Goal: Task Accomplishment & Management: Manage account settings

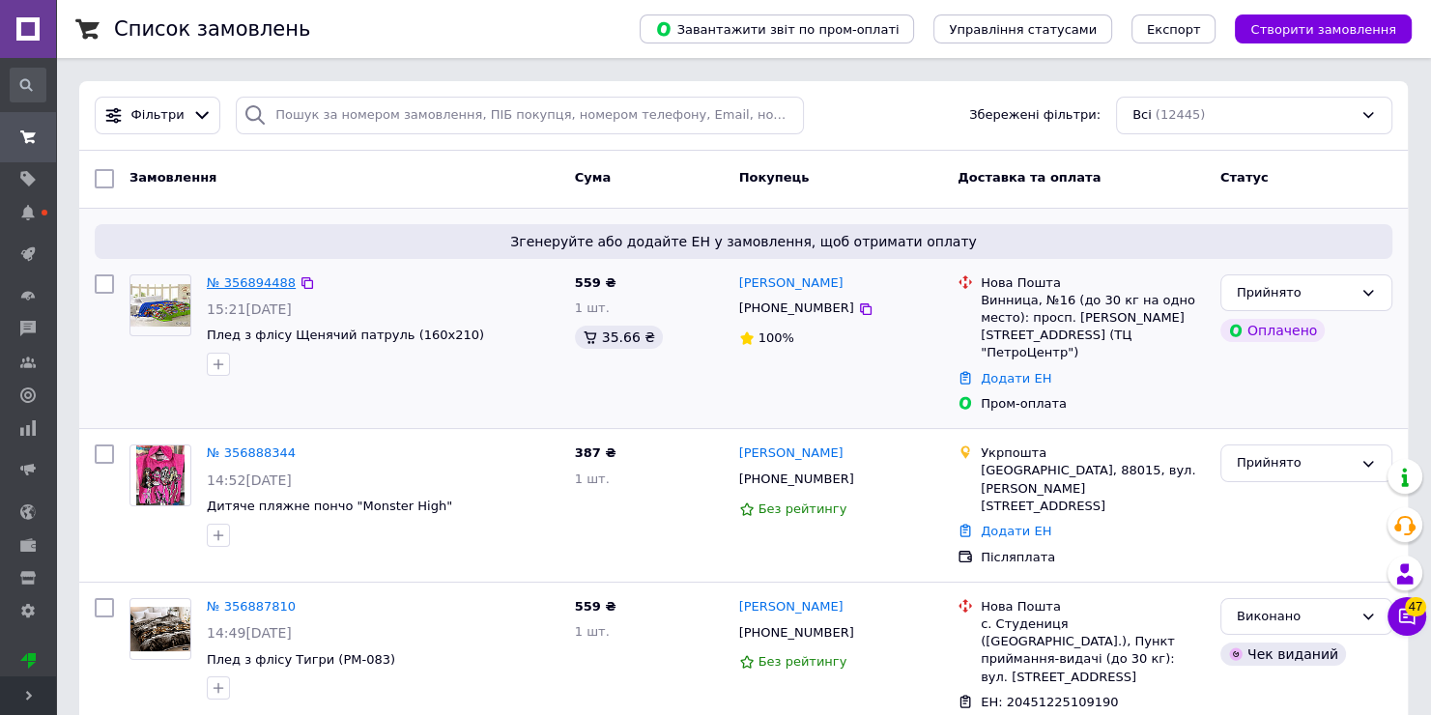
click at [254, 283] on link "№ 356894488" at bounding box center [251, 282] width 89 height 14
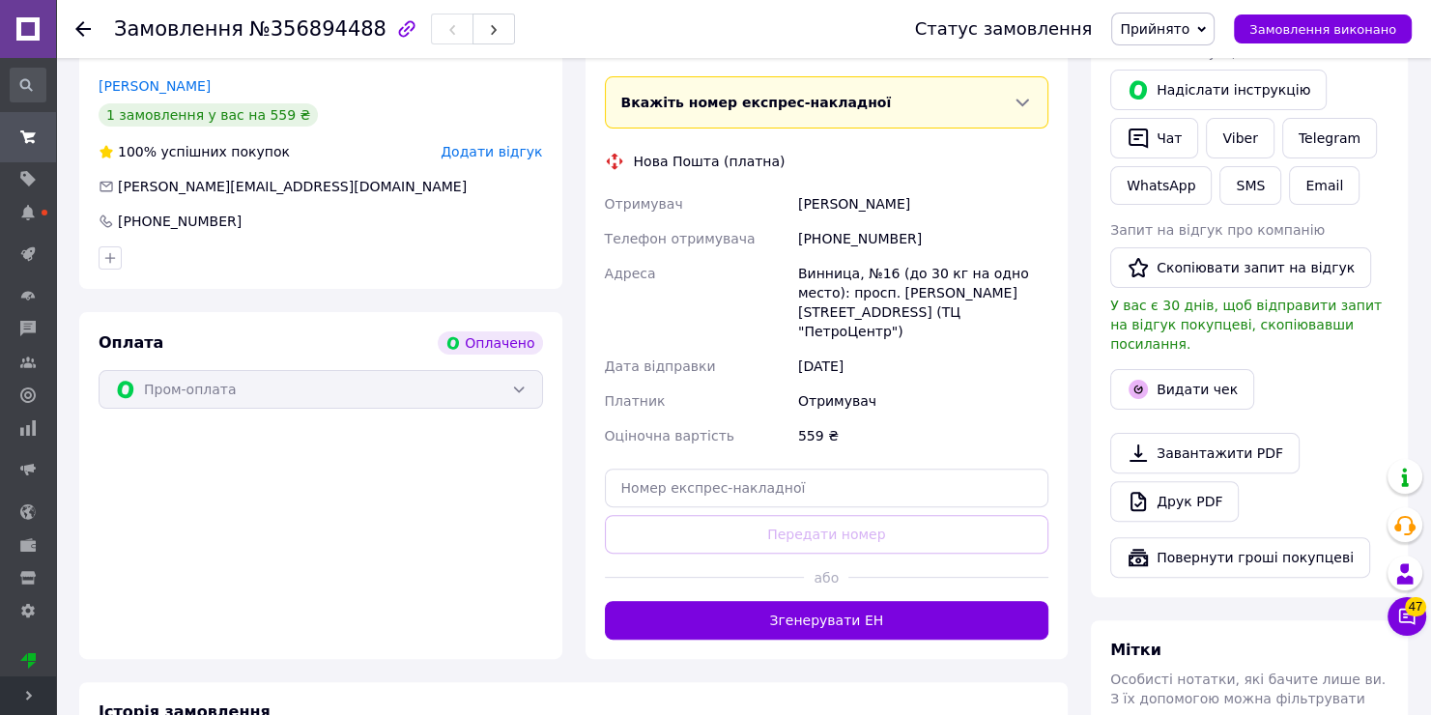
scroll to position [463, 0]
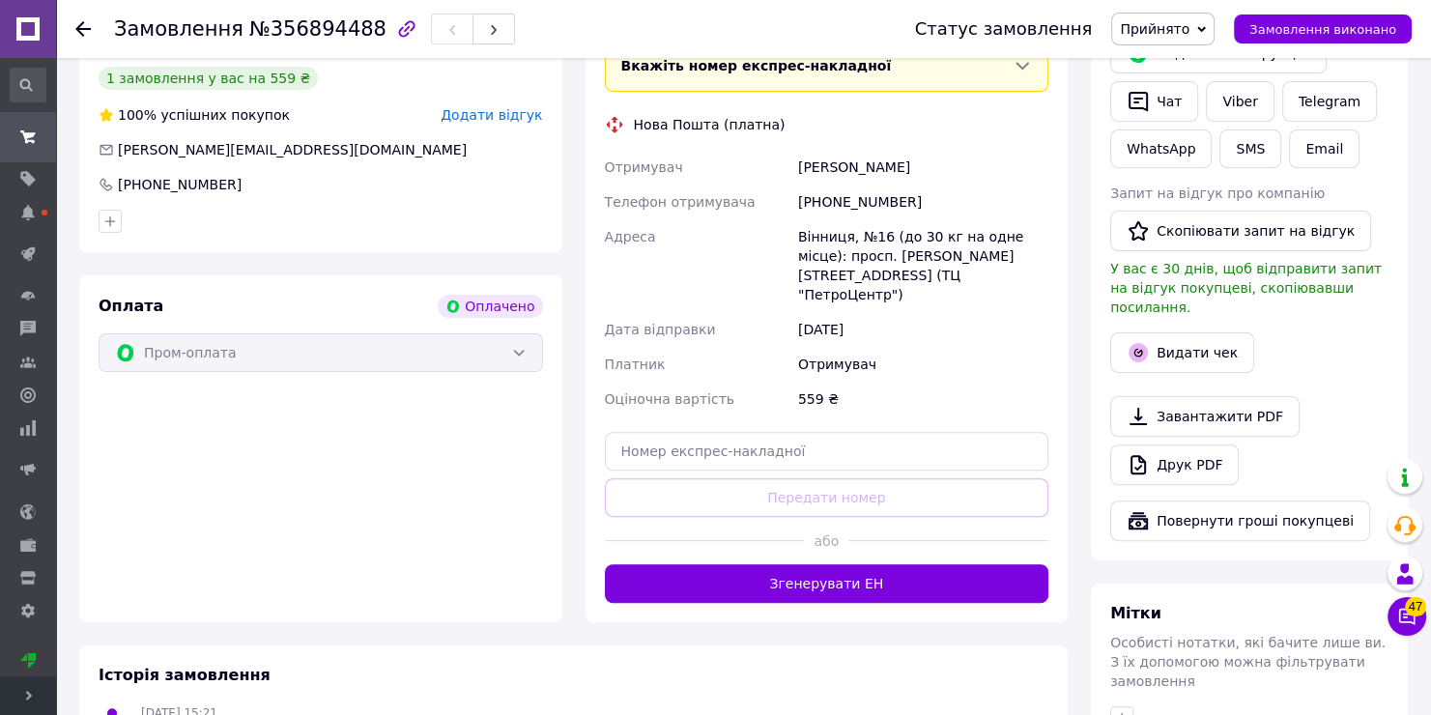
click at [876, 519] on div at bounding box center [948, 540] width 200 height 47
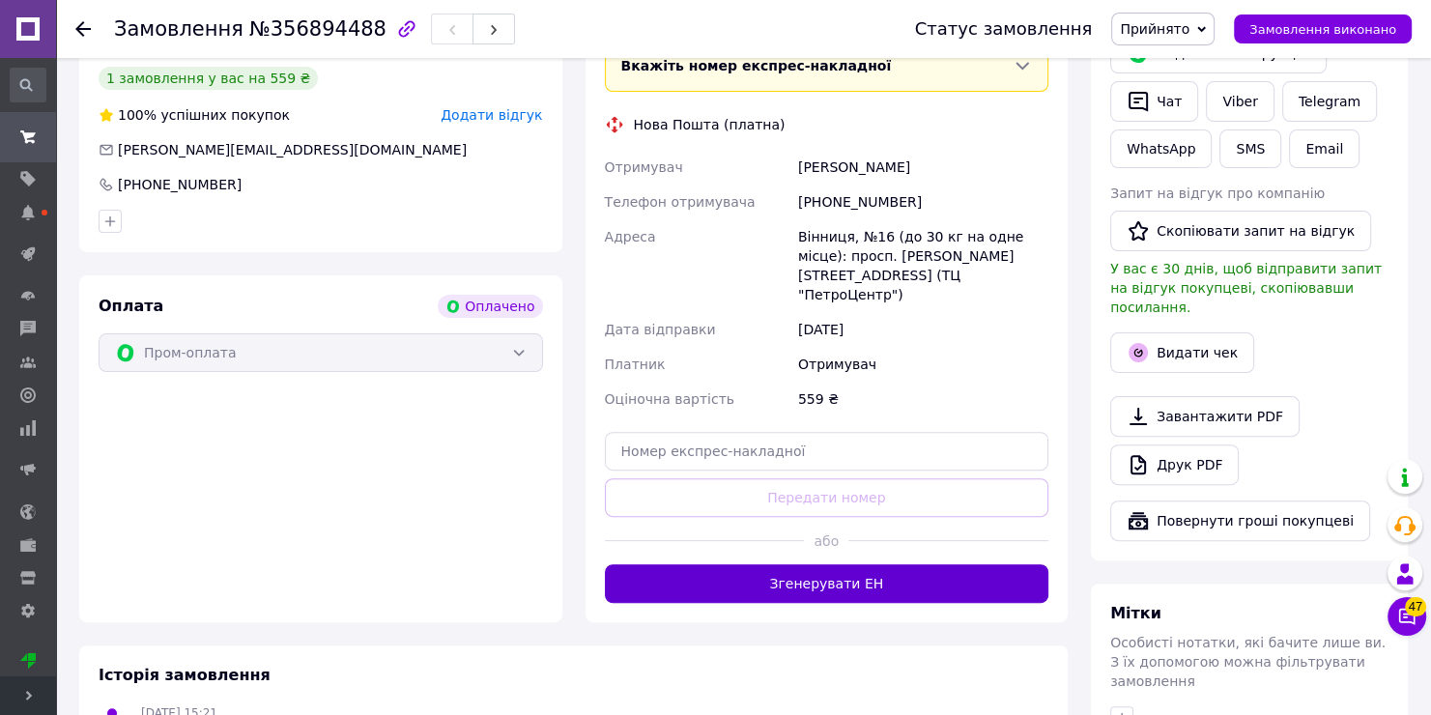
click at [881, 564] on button "Згенерувати ЕН" at bounding box center [827, 583] width 444 height 39
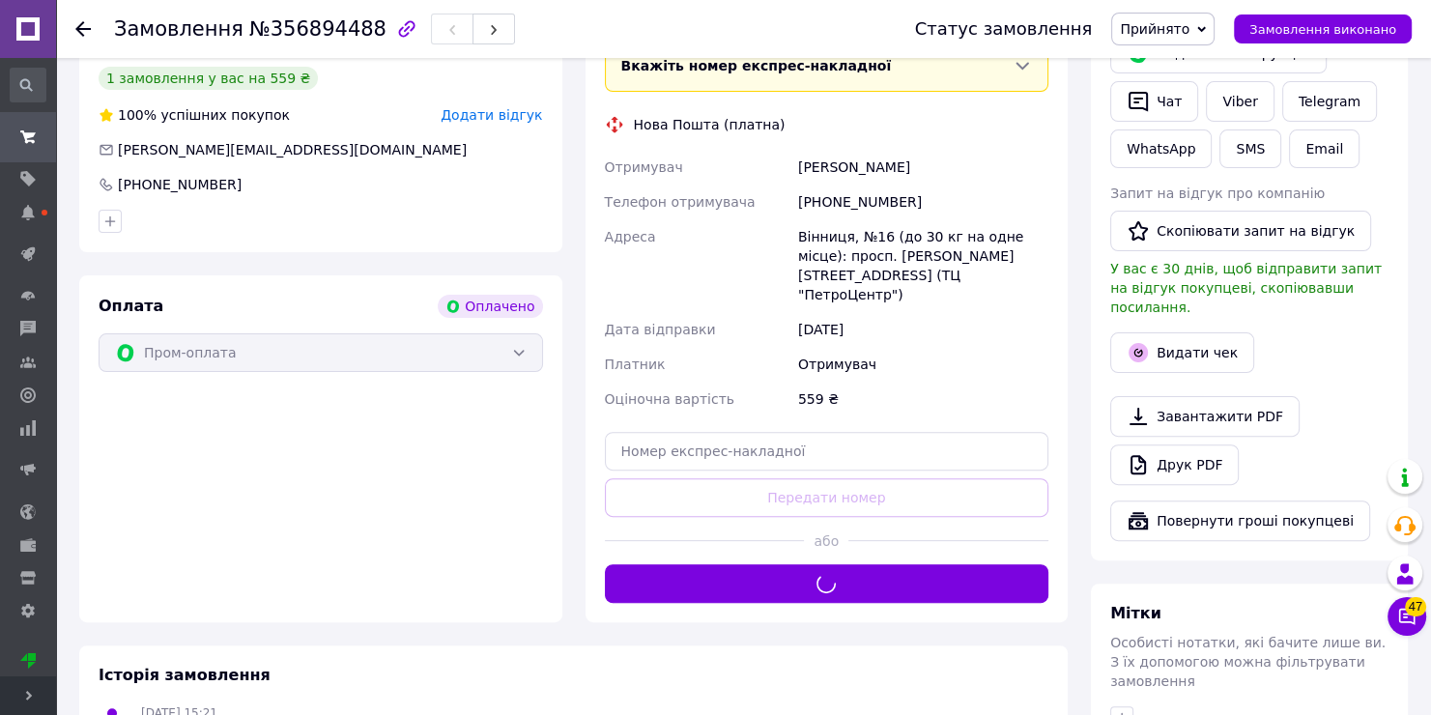
click at [844, 185] on div "[PHONE_NUMBER]" at bounding box center [923, 202] width 258 height 35
copy div "380971215295"
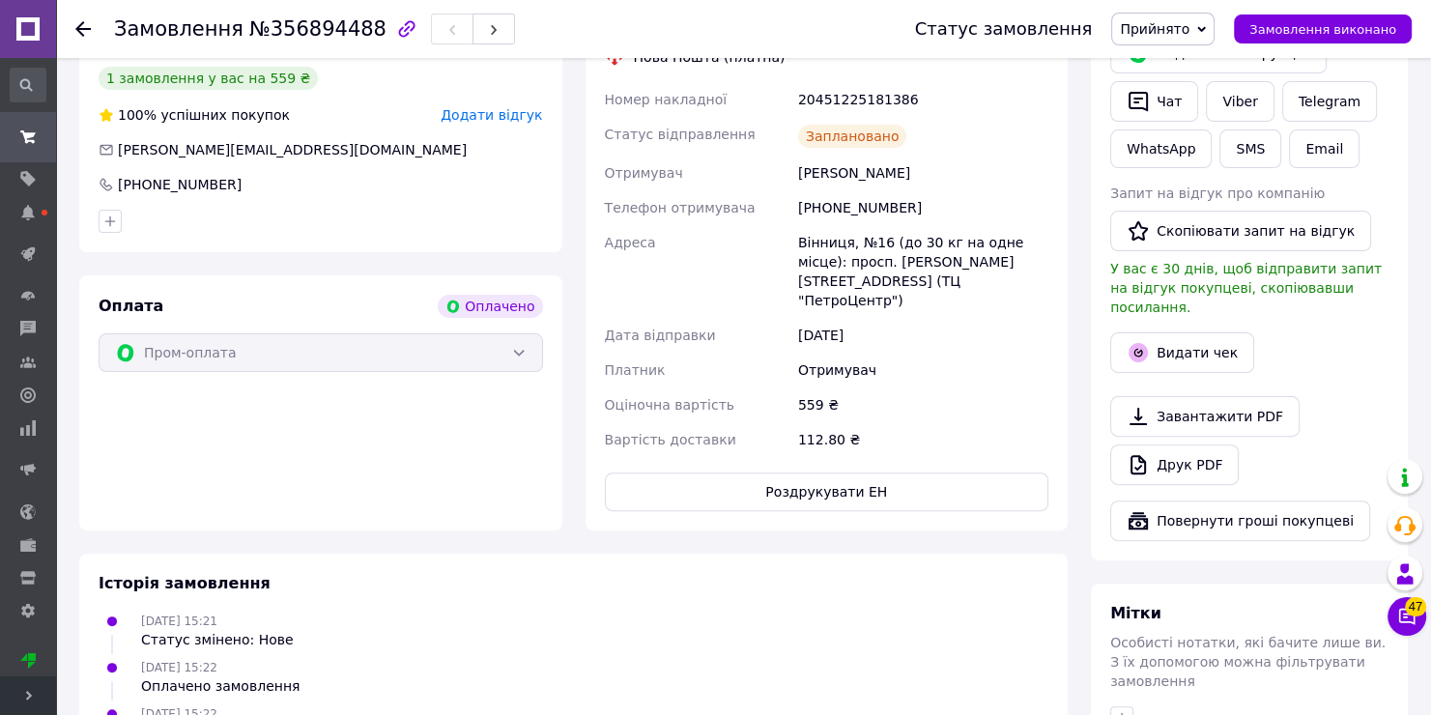
click at [857, 82] on div "20451225181386" at bounding box center [923, 99] width 258 height 35
copy div "20451225181386"
click at [827, 169] on div "[PERSON_NAME]" at bounding box center [923, 173] width 258 height 35
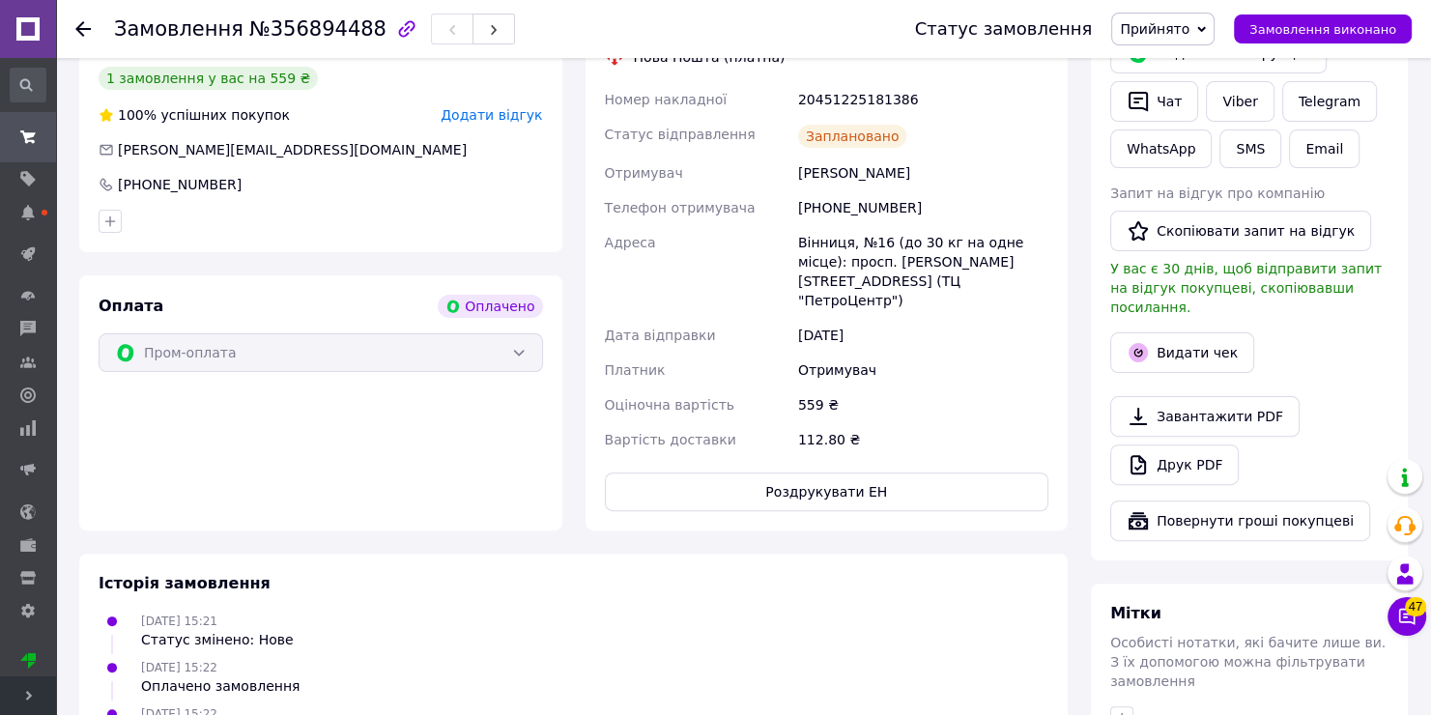
click at [834, 156] on div "[PERSON_NAME]" at bounding box center [923, 173] width 258 height 35
copy div "[PERSON_NAME]"
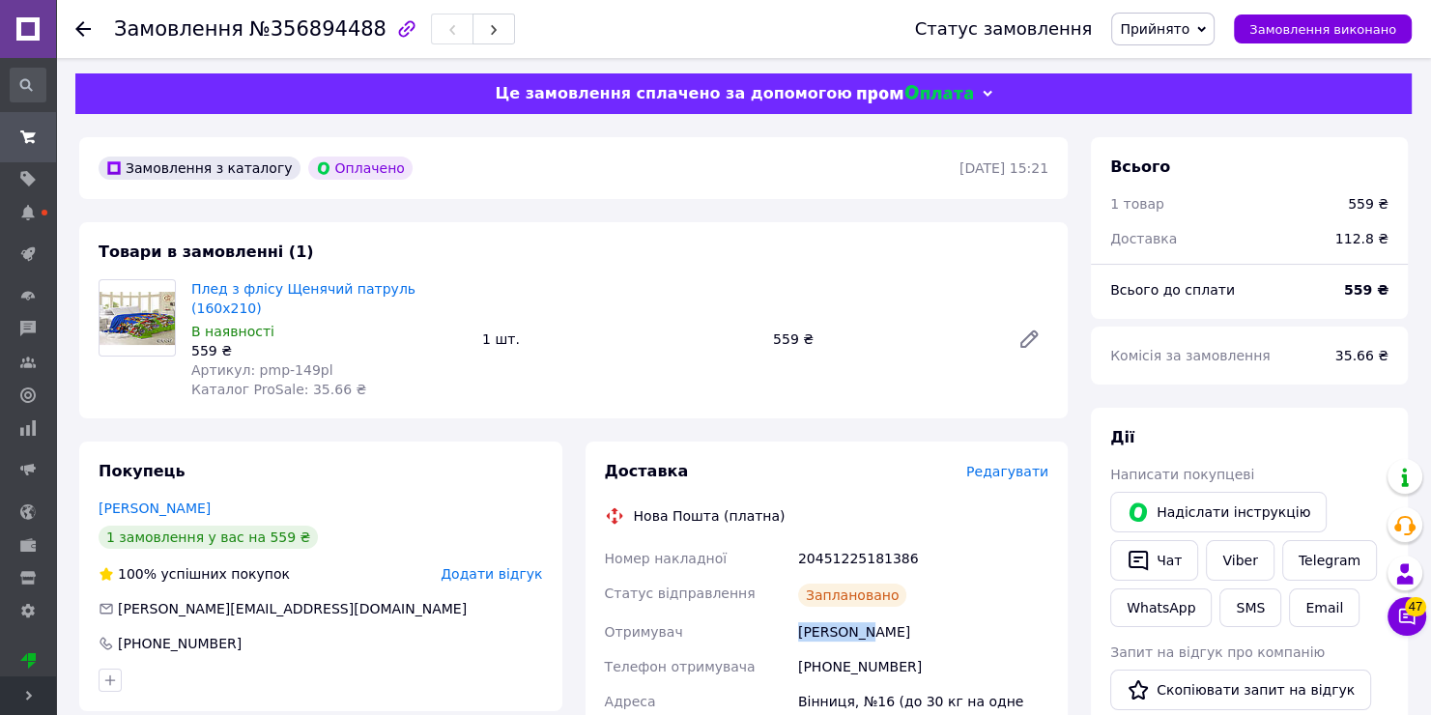
scroll to position [0, 0]
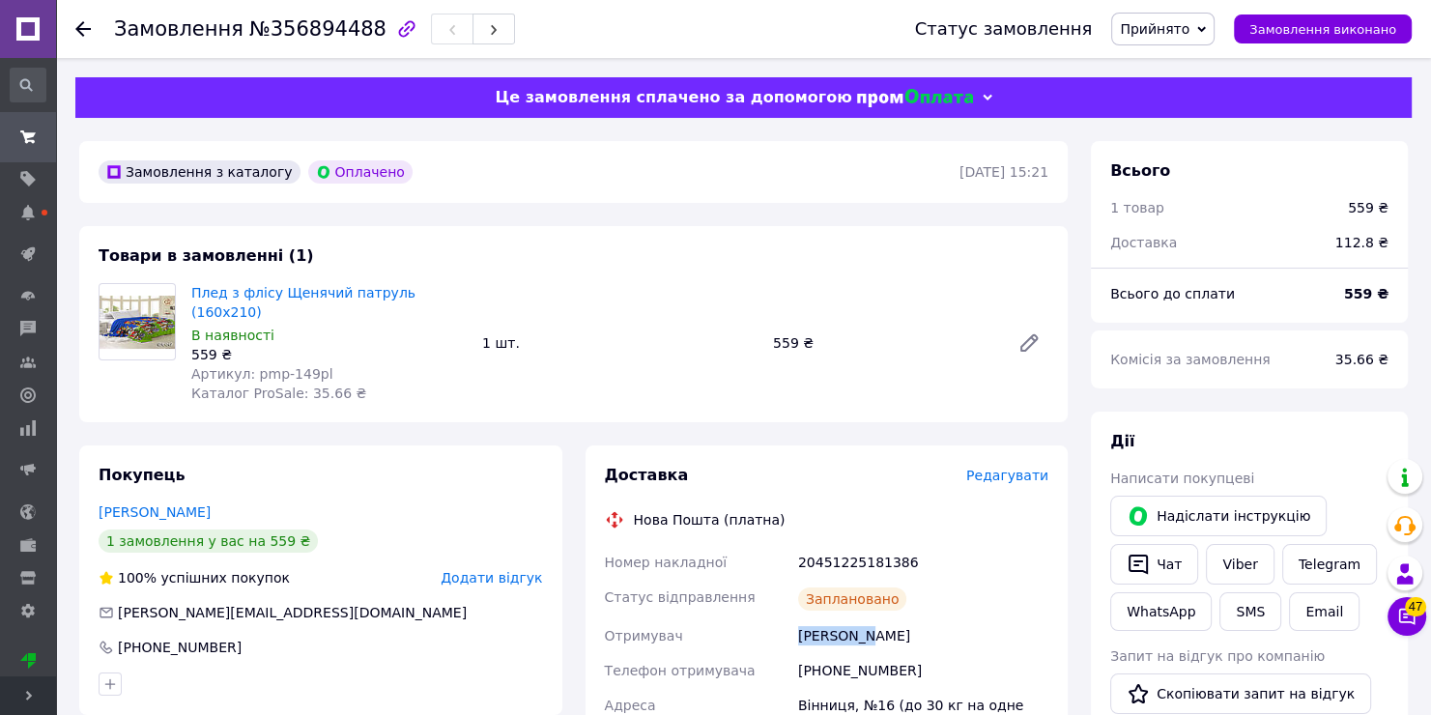
click at [1187, 29] on span "Прийнято" at bounding box center [1155, 28] width 70 height 15
click at [1188, 58] on li "Виконано" at bounding box center [1162, 67] width 101 height 29
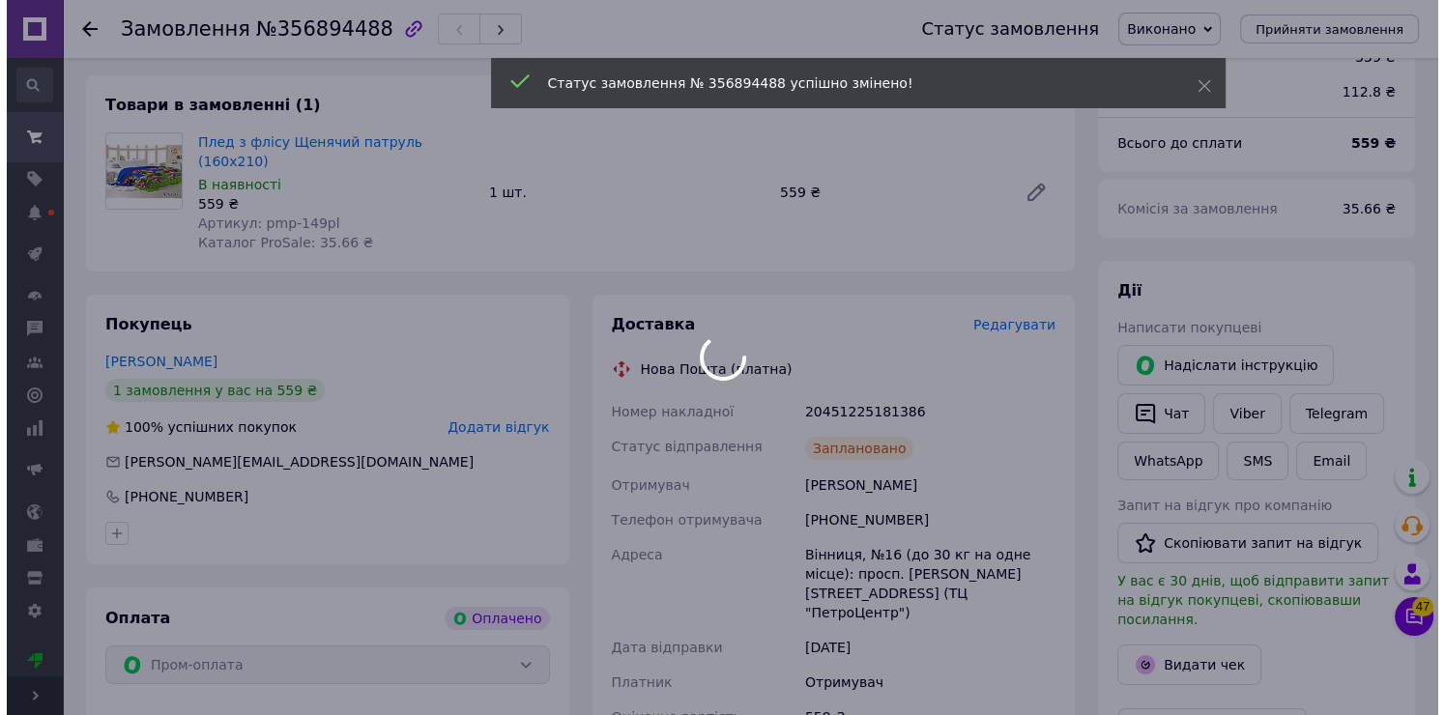
scroll to position [193, 0]
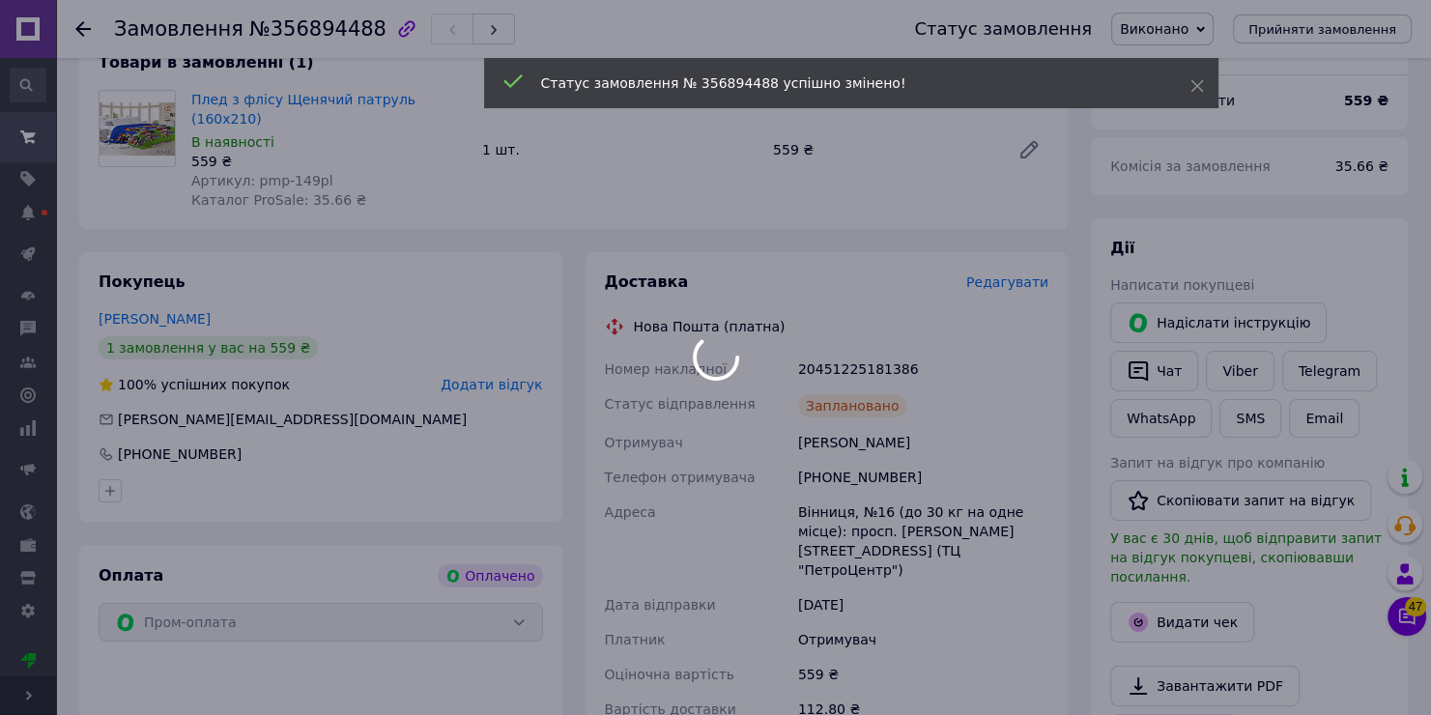
click at [1190, 611] on div at bounding box center [715, 357] width 1431 height 715
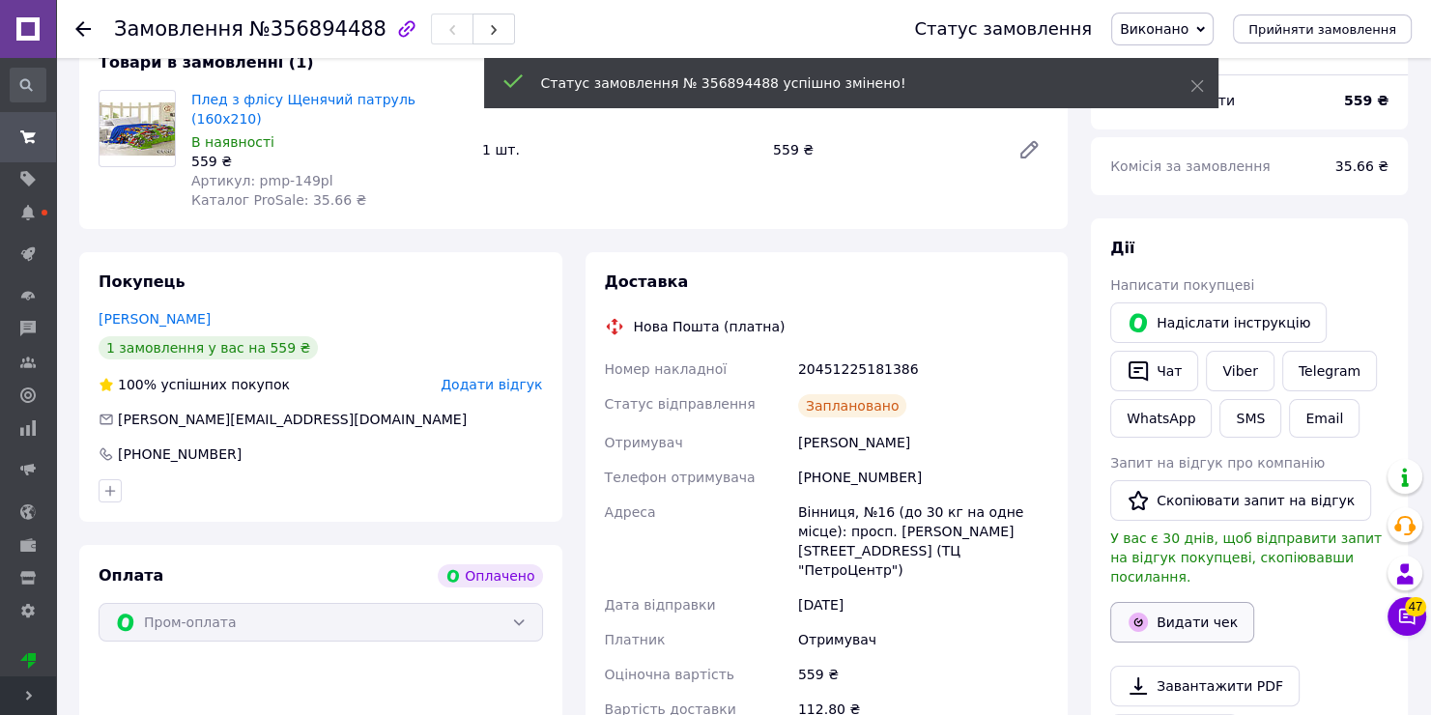
click at [1190, 607] on button "Видати чек" at bounding box center [1182, 622] width 144 height 41
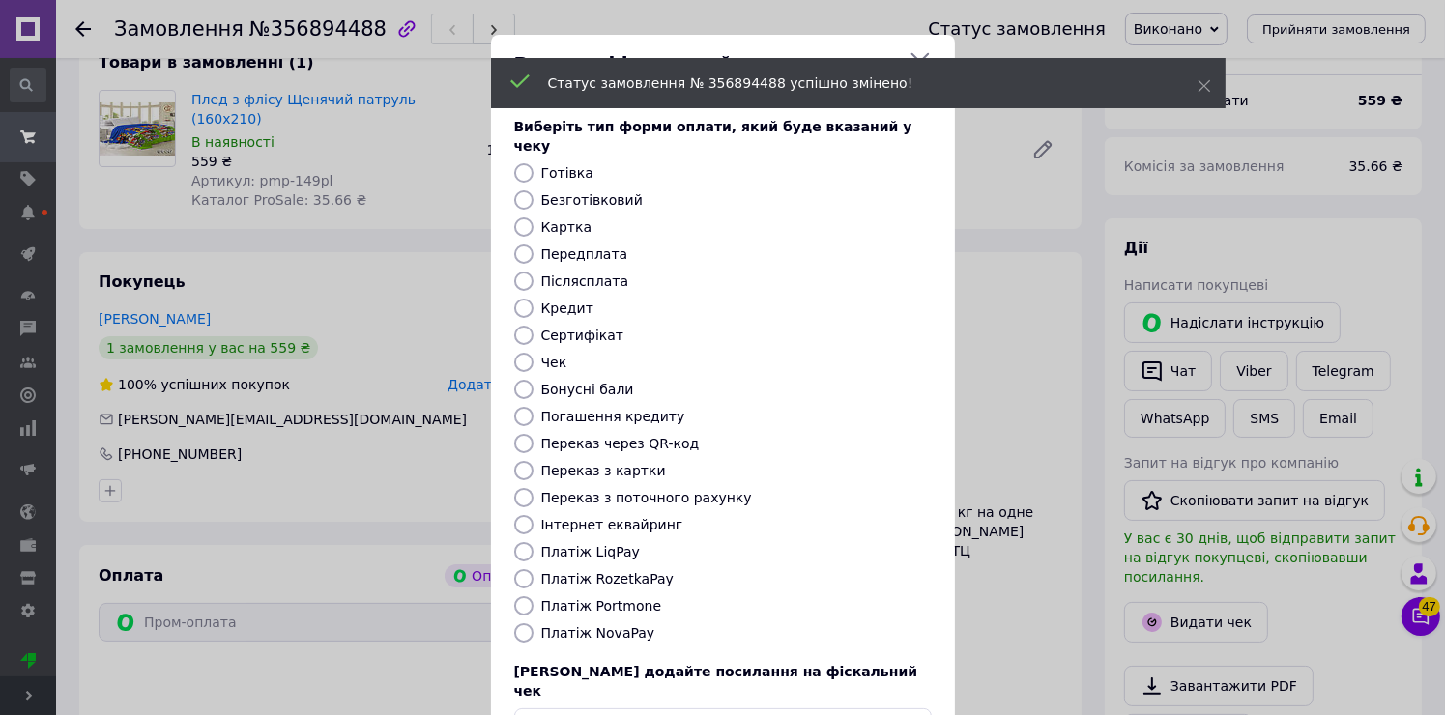
click at [521, 190] on input "Безготівковий" at bounding box center [523, 199] width 19 height 19
radio input "true"
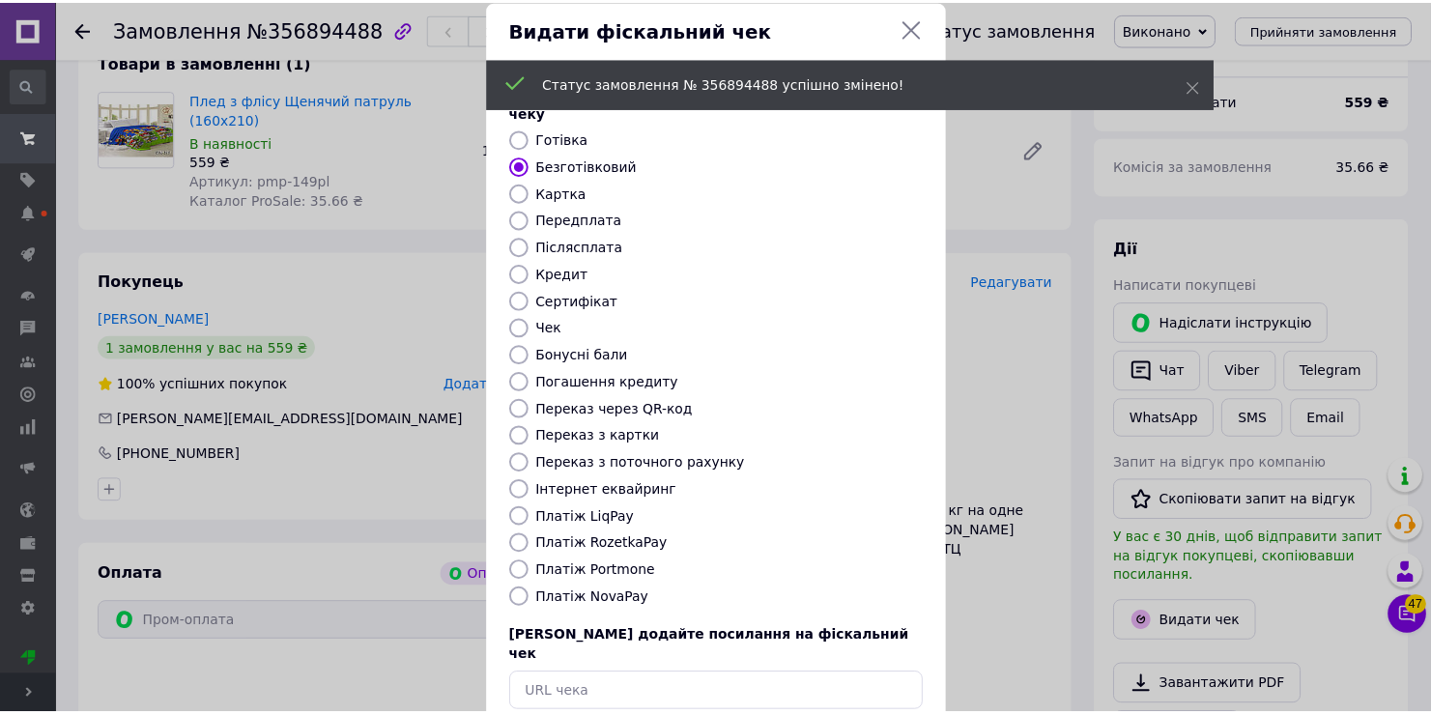
scroll to position [114, 0]
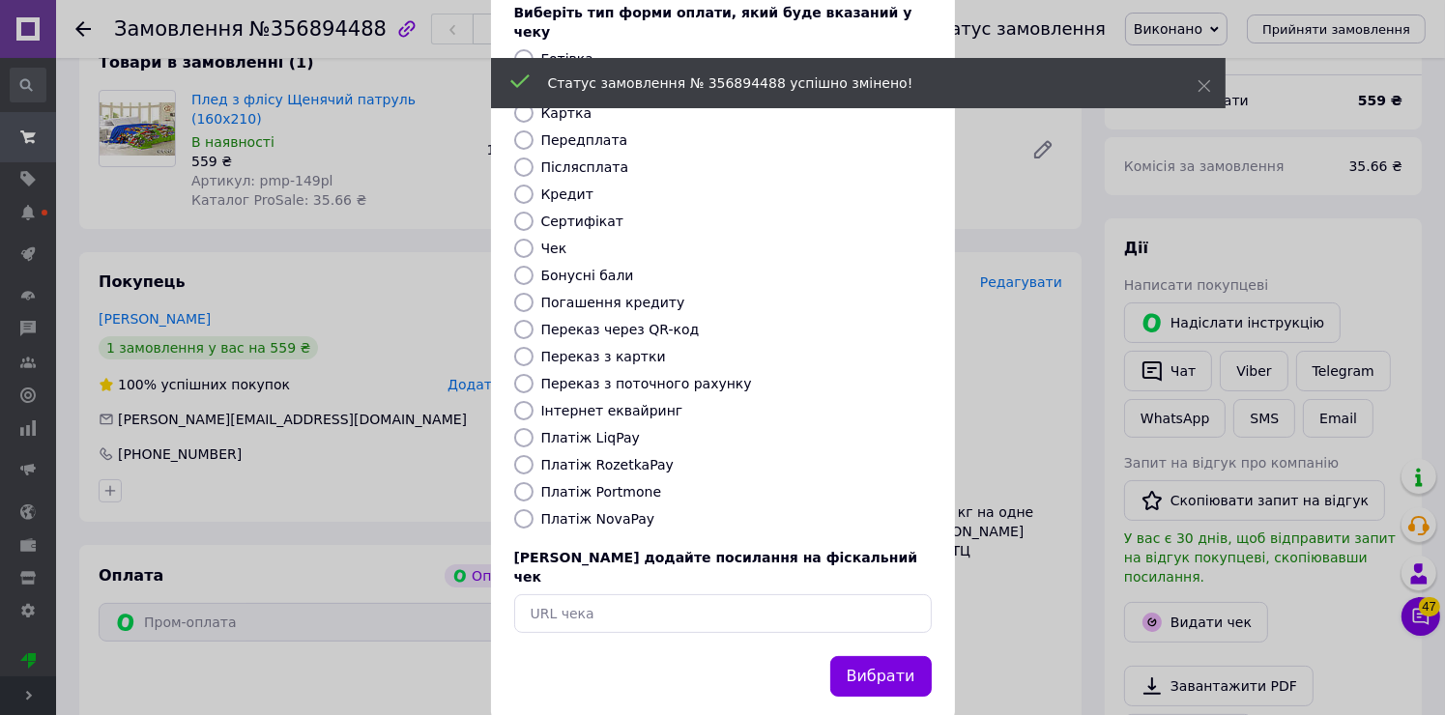
click at [865, 656] on button "Вибрати" at bounding box center [880, 677] width 101 height 42
click at [998, 552] on div "Видати фіскальний чек Виберіть тип форми оплати, який буде вказаний у чеку Готі…" at bounding box center [722, 320] width 1445 height 869
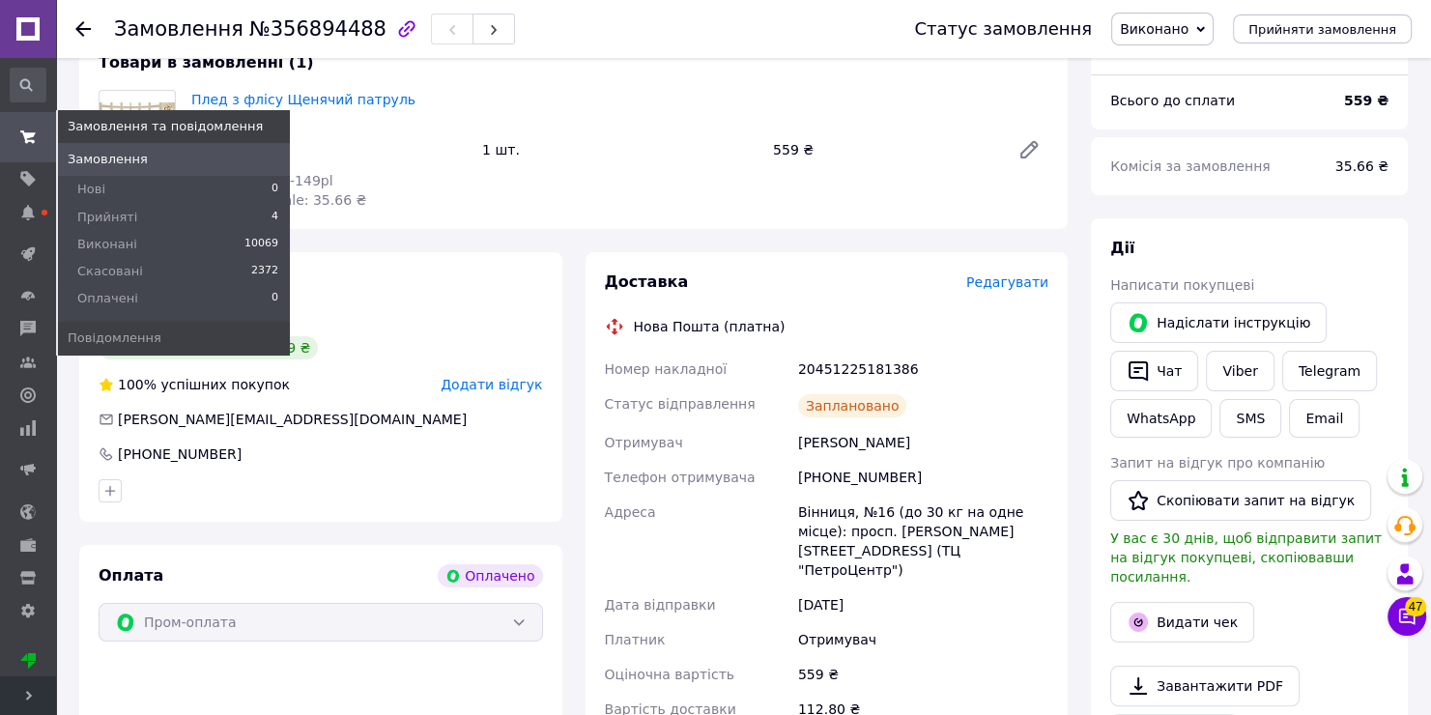
click at [127, 158] on span "Замовлення" at bounding box center [108, 159] width 80 height 17
